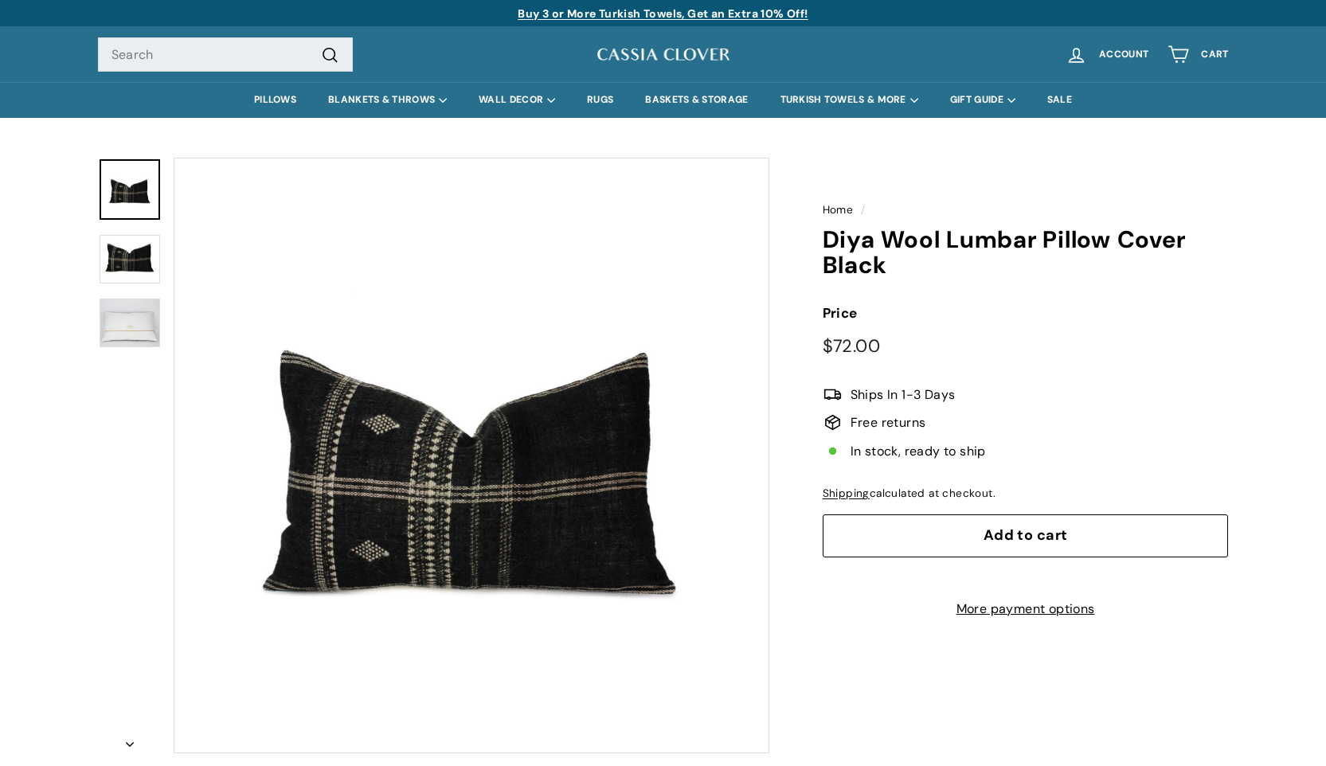
click at [127, 264] on img at bounding box center [130, 259] width 61 height 49
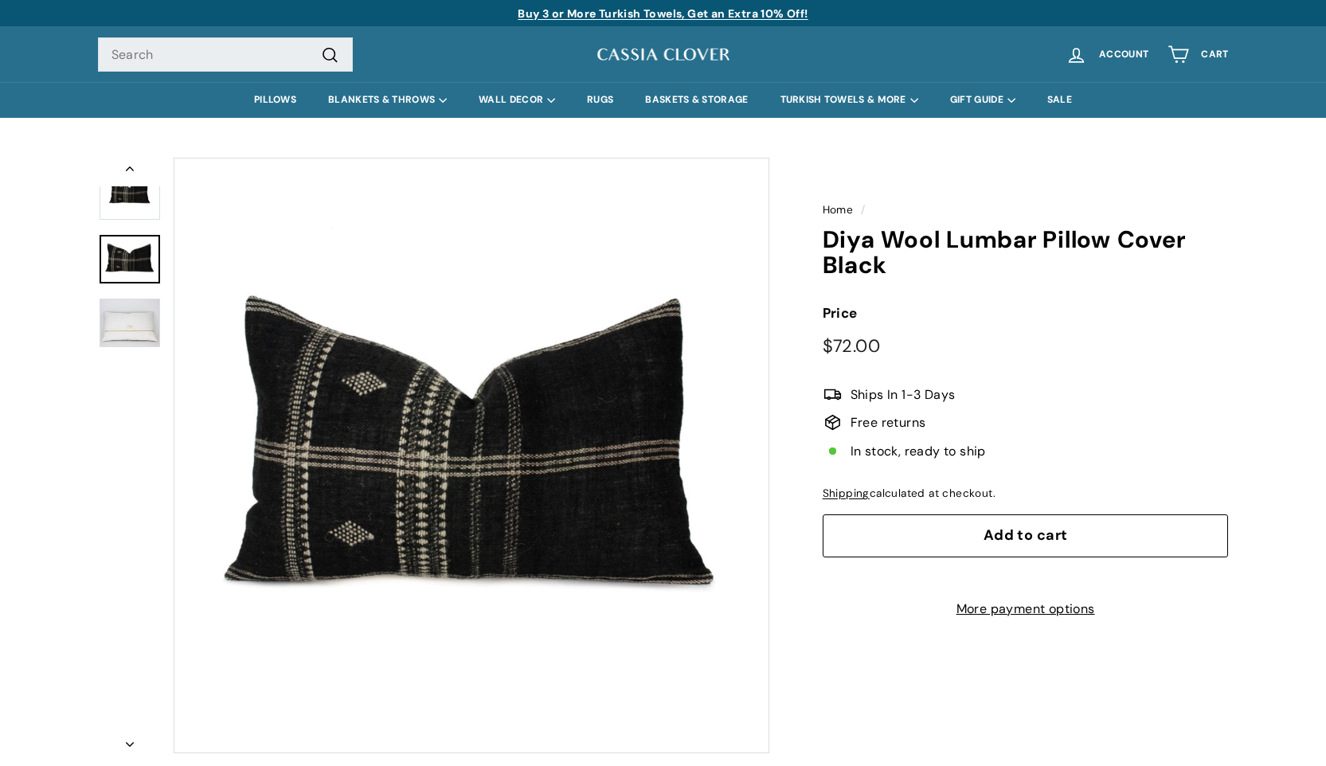
click at [456, 493] on button "Zoom" at bounding box center [471, 456] width 594 height 594
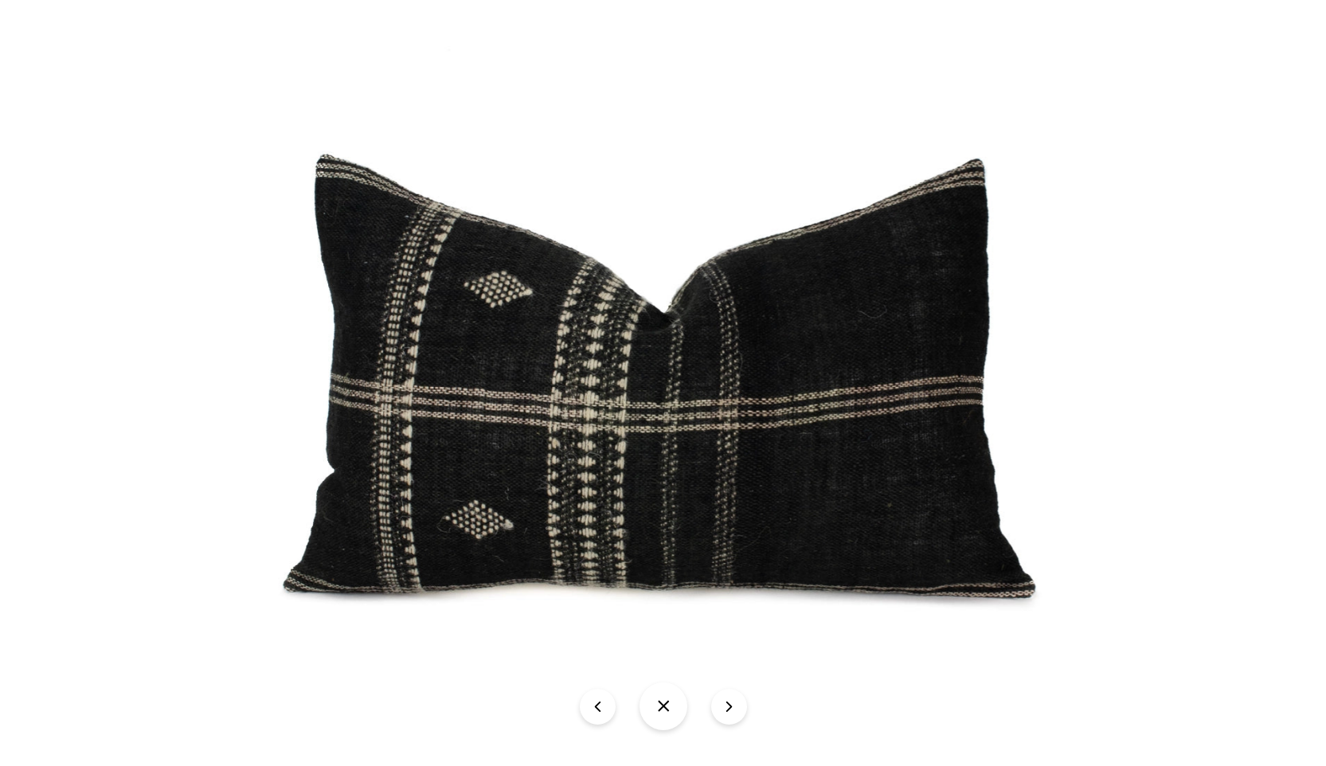
click at [456, 493] on img at bounding box center [663, 400] width 914 height 731
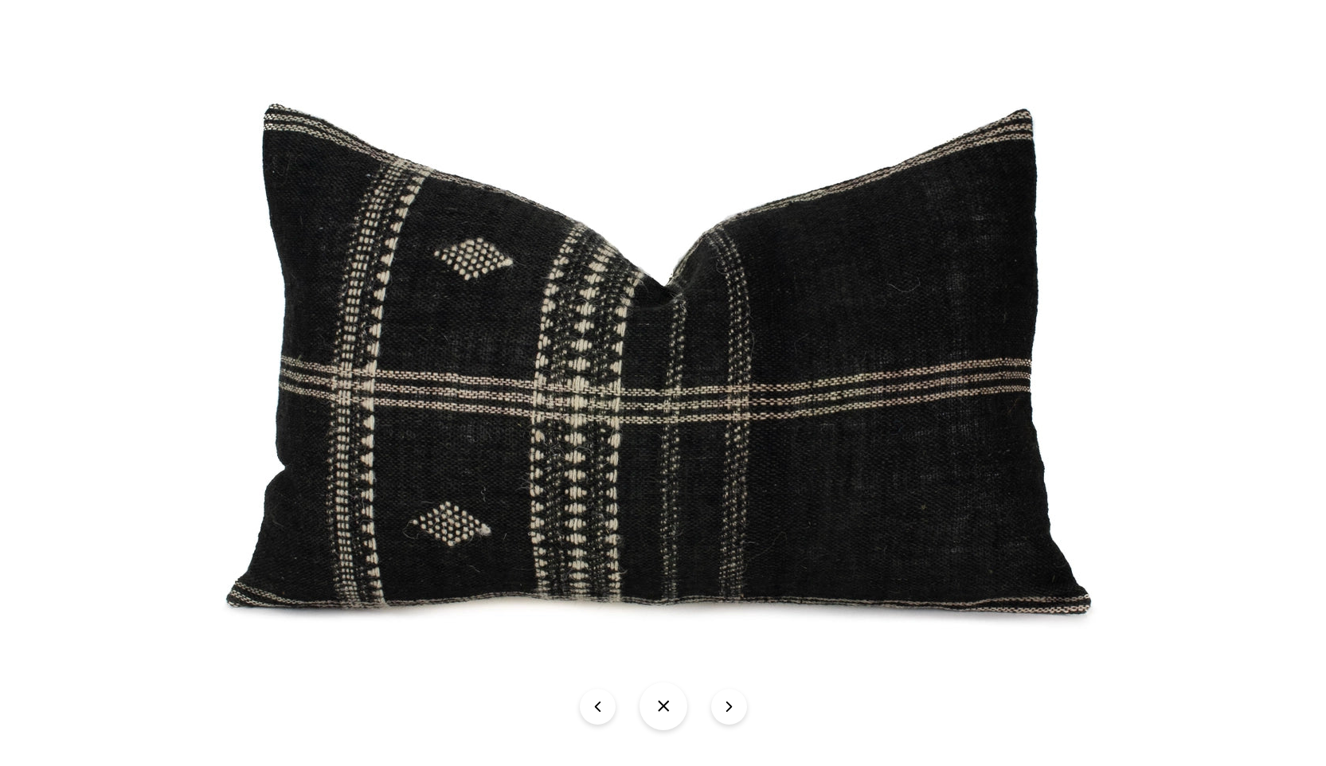
click at [456, 493] on img at bounding box center [663, 387] width 1051 height 841
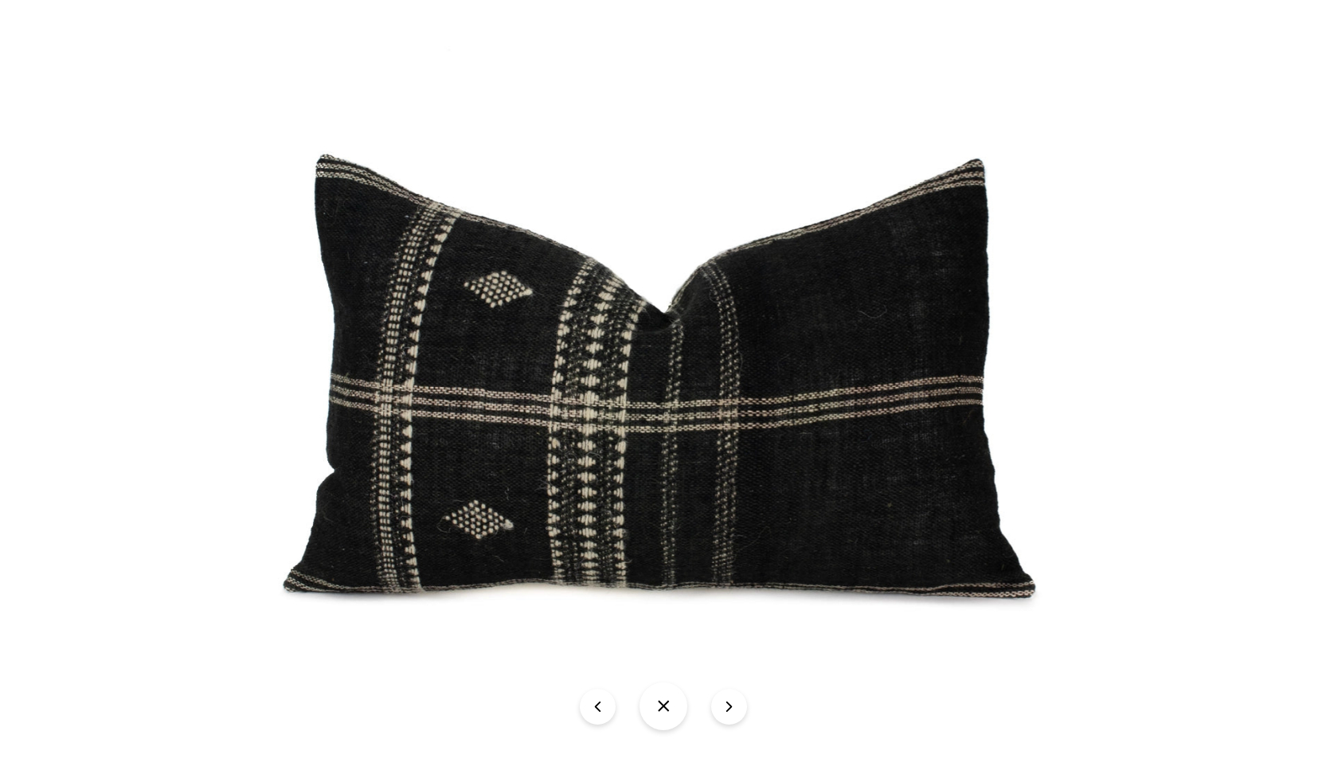
click at [457, 493] on img at bounding box center [663, 400] width 914 height 731
